Goal: Navigation & Orientation: Find specific page/section

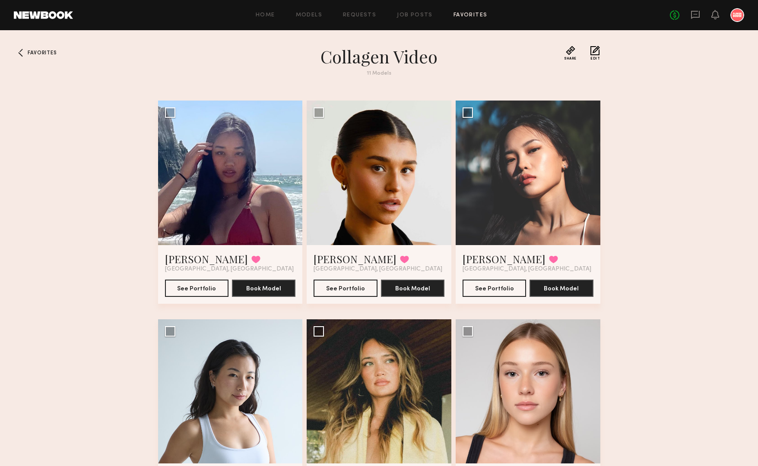
scroll to position [518, 0]
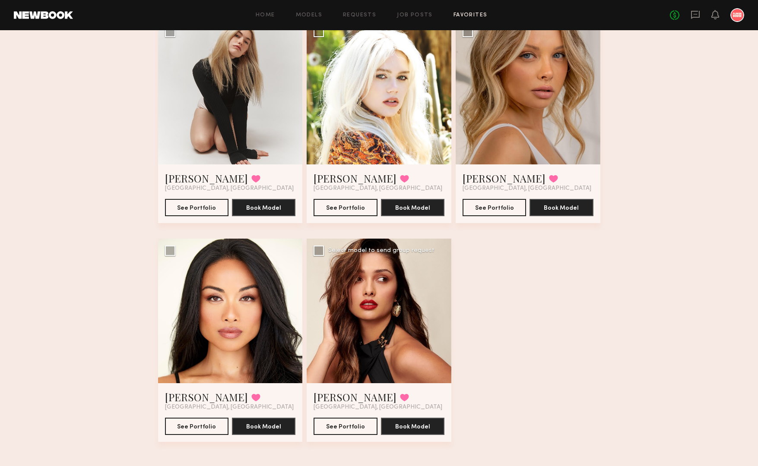
click at [377, 363] on div at bounding box center [379, 311] width 145 height 145
click at [335, 393] on link "[PERSON_NAME]" at bounding box center [355, 397] width 83 height 14
click at [184, 398] on link "Jules A." at bounding box center [206, 397] width 83 height 14
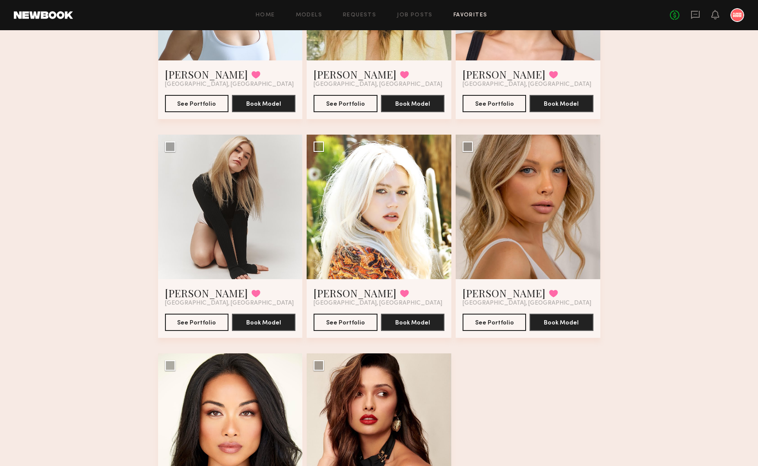
scroll to position [523, 0]
